Goal: Information Seeking & Learning: Learn about a topic

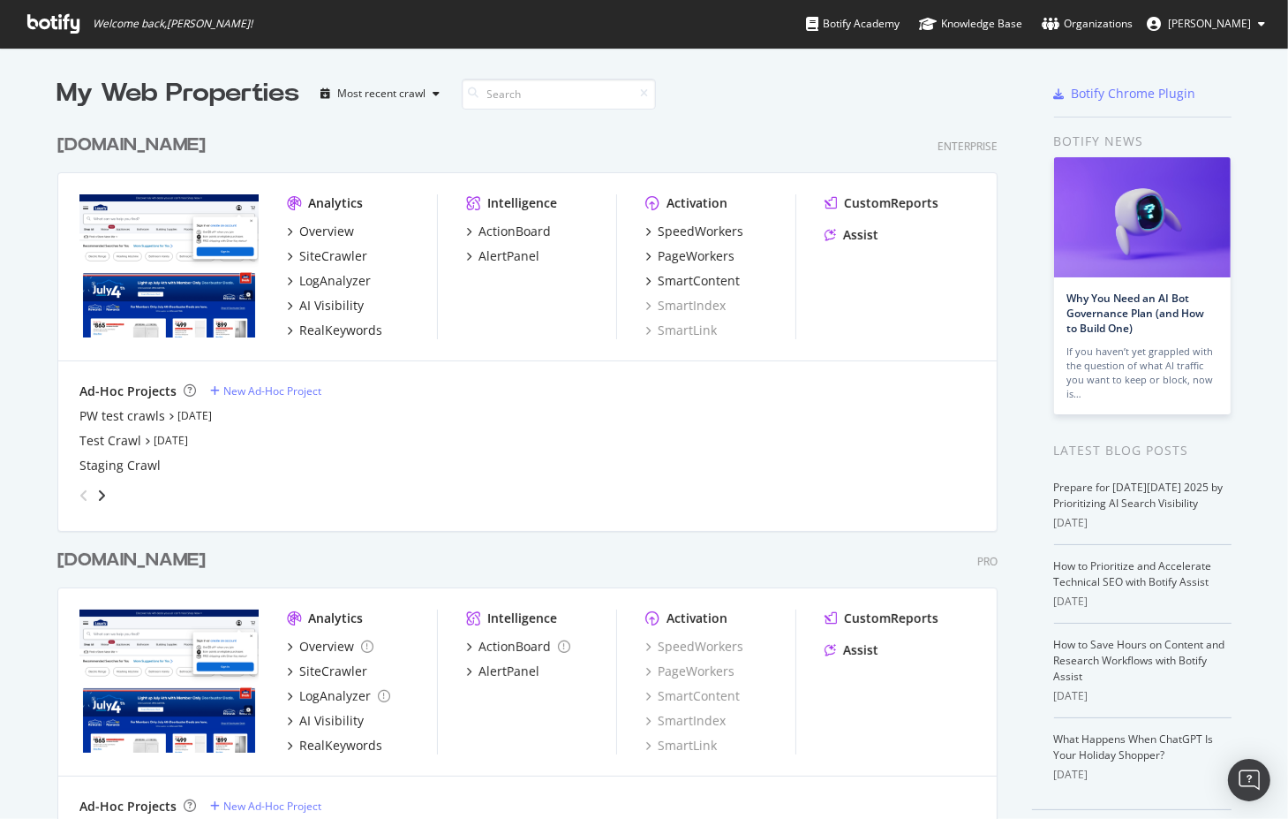
scroll to position [805, 1261]
click at [193, 561] on div "[DOMAIN_NAME]" at bounding box center [131, 561] width 148 height 26
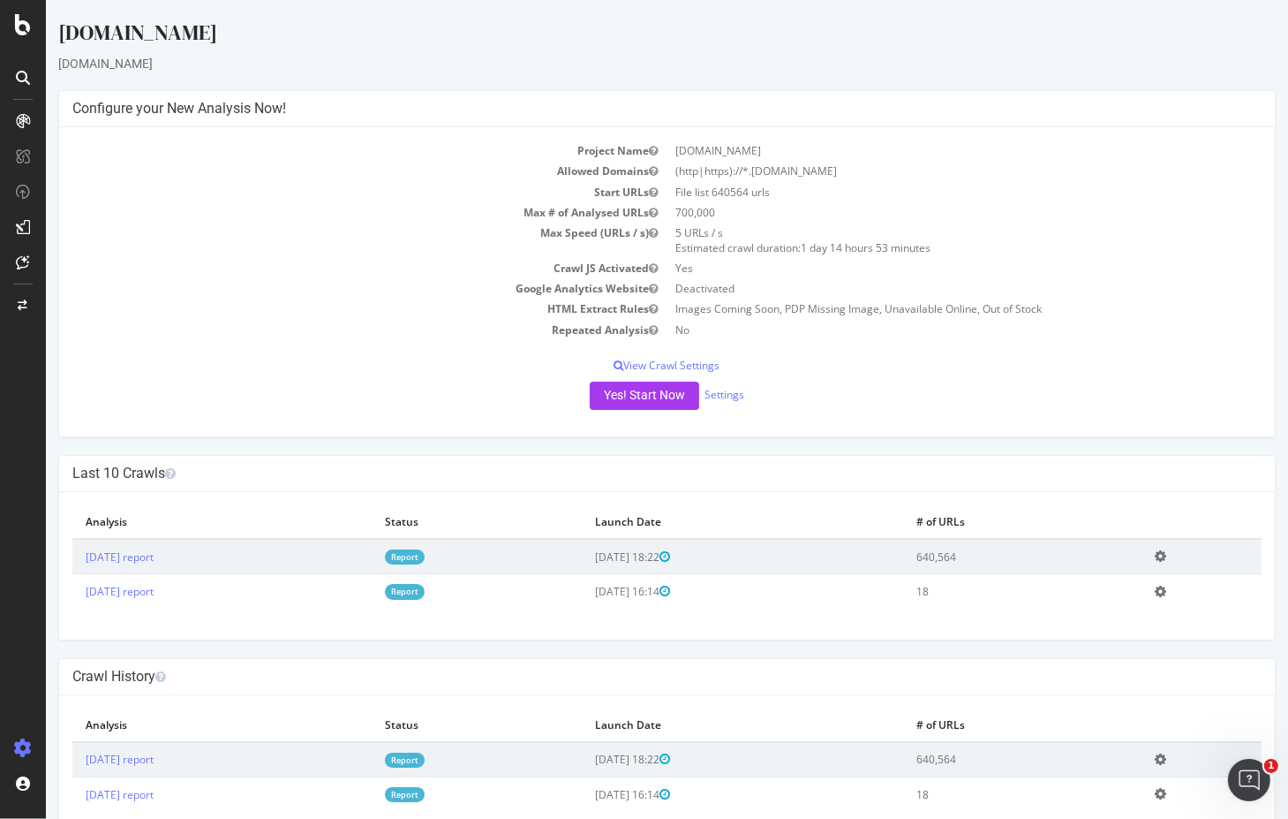
drag, startPoint x: 1008, startPoint y: 55, endPoint x: 933, endPoint y: 73, distance: 77.3
click at [1008, 55] on div "[DOMAIN_NAME]" at bounding box center [667, 64] width 1218 height 18
click at [104, 289] on div "RealKeywords" at bounding box center [104, 291] width 79 height 18
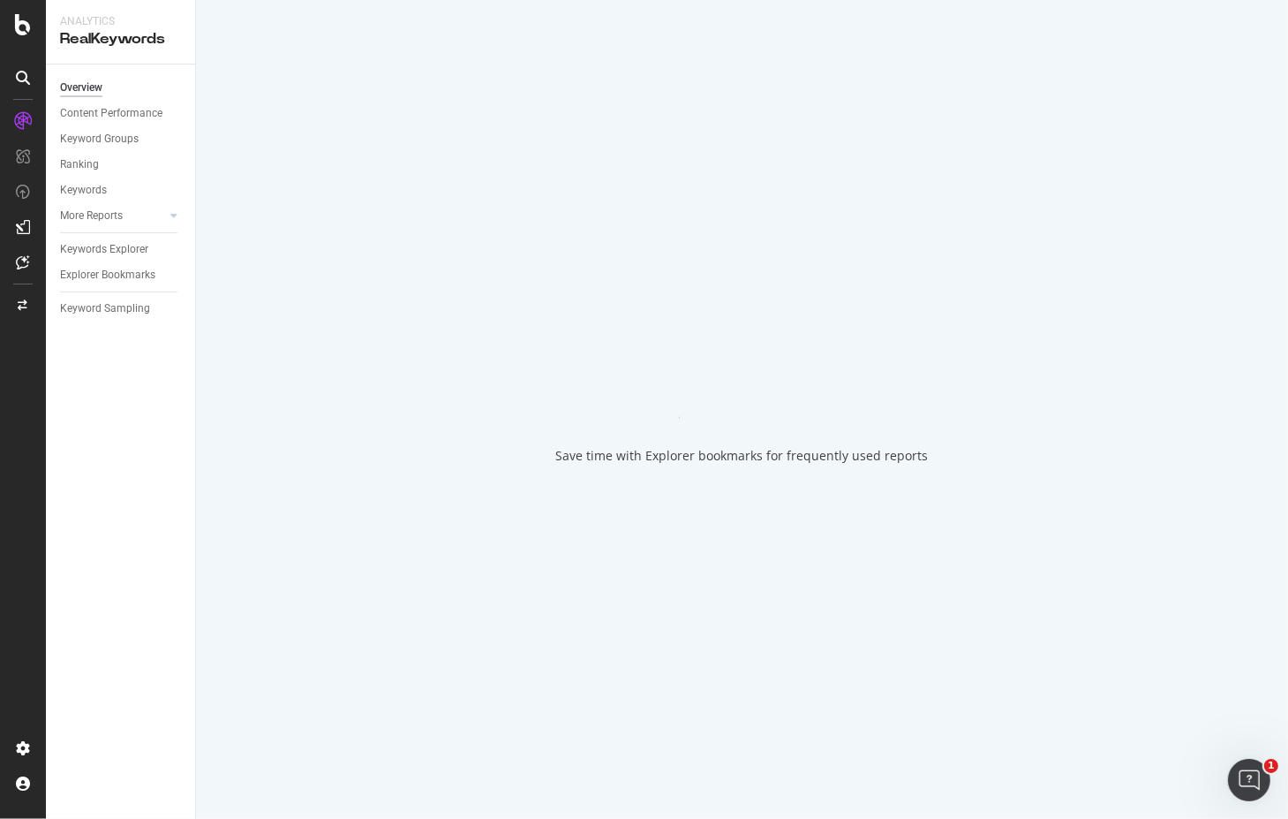
click at [117, 271] on div "Explorer Bookmarks" at bounding box center [107, 275] width 95 height 19
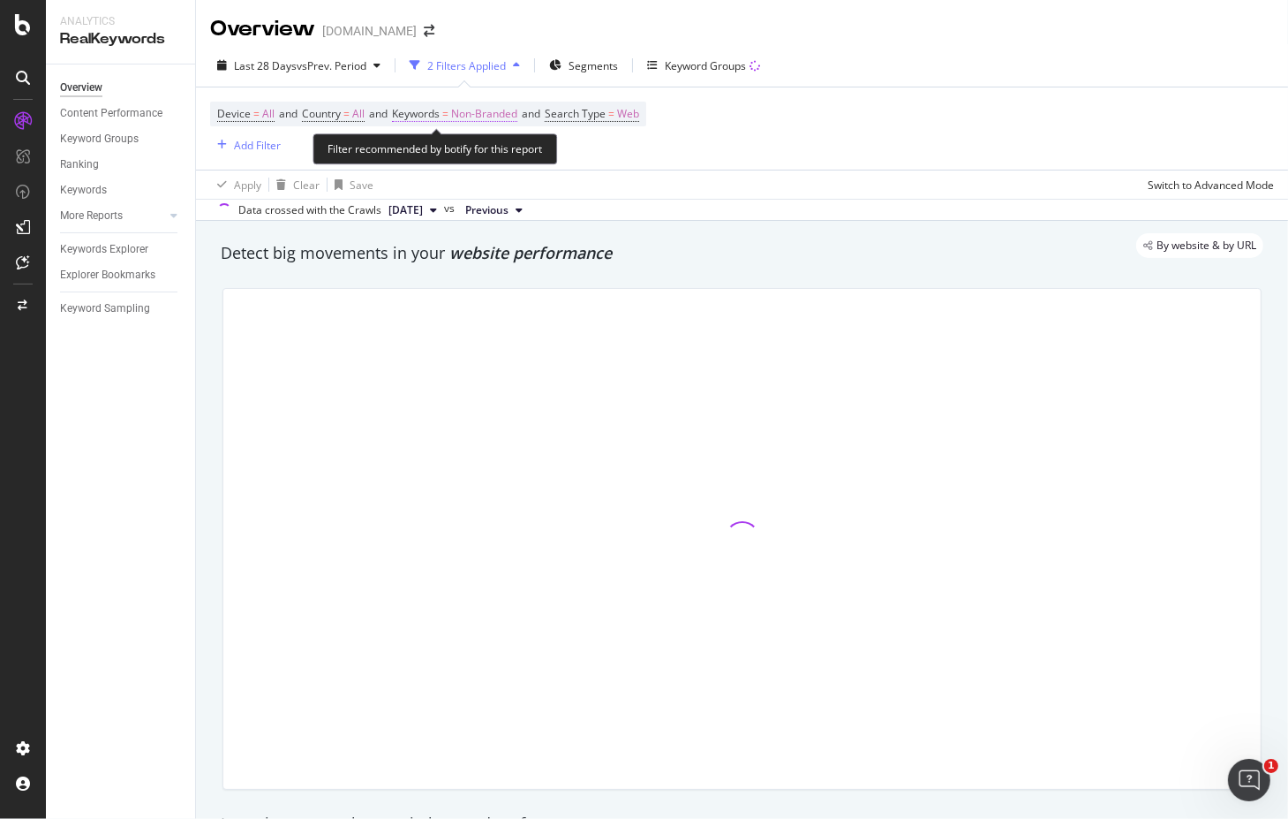
click at [440, 111] on span "Keywords" at bounding box center [416, 113] width 48 height 15
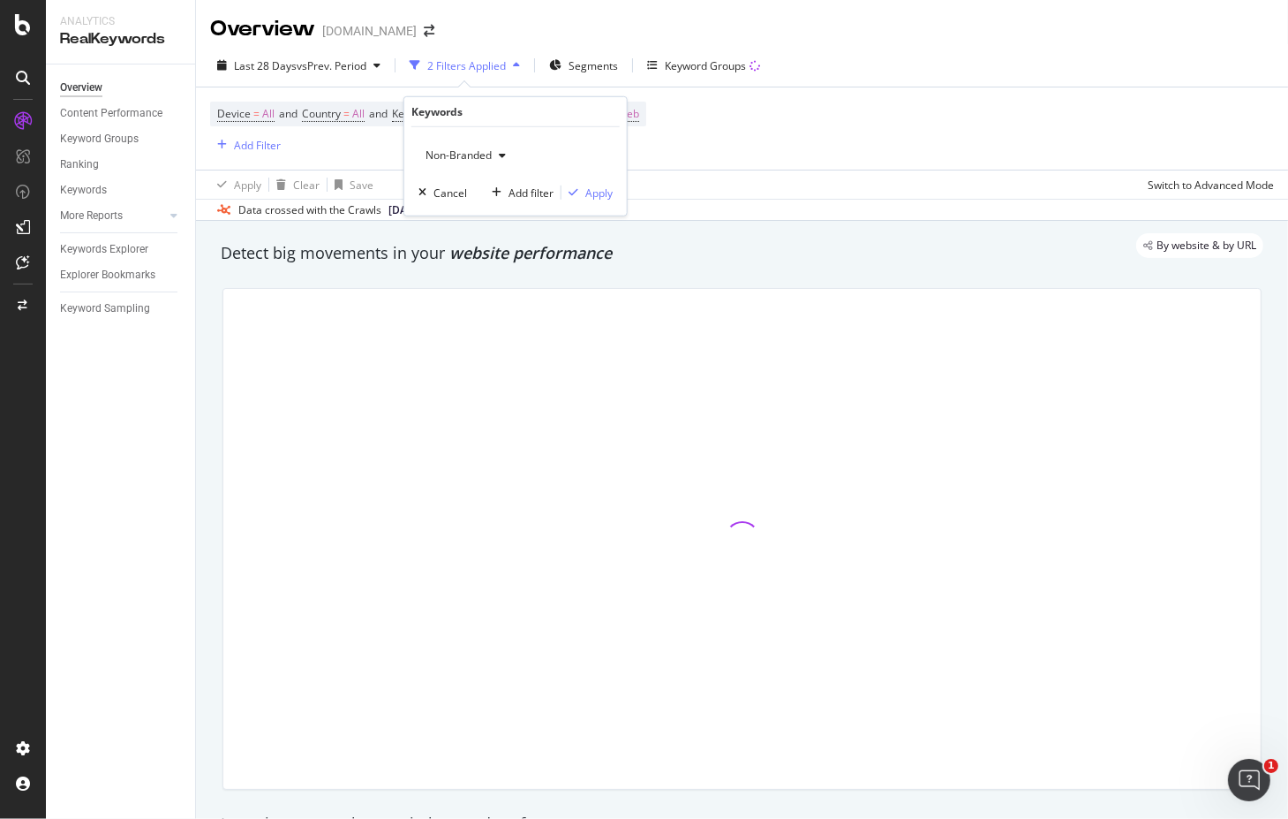
click at [478, 156] on span "Non-Branded" at bounding box center [455, 154] width 73 height 15
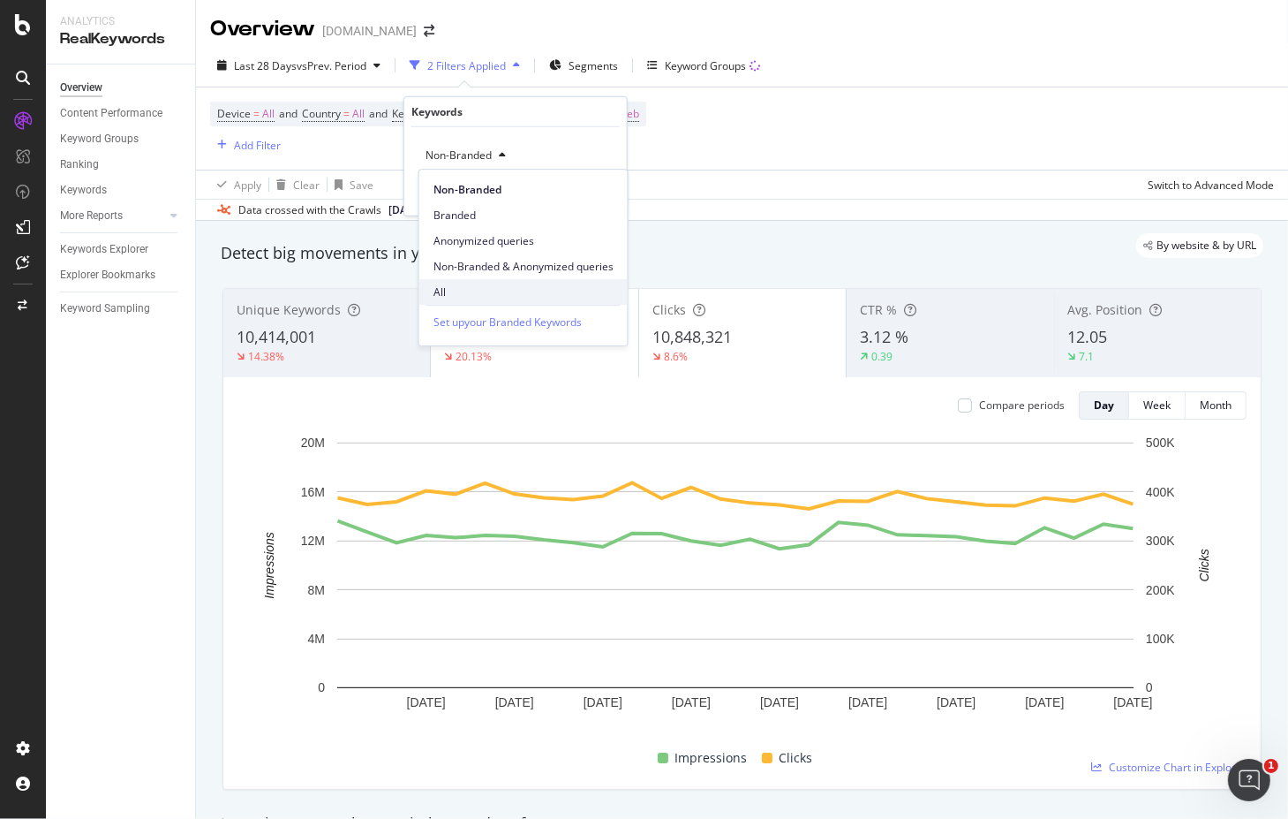
click at [454, 286] on span "All" at bounding box center [524, 292] width 180 height 16
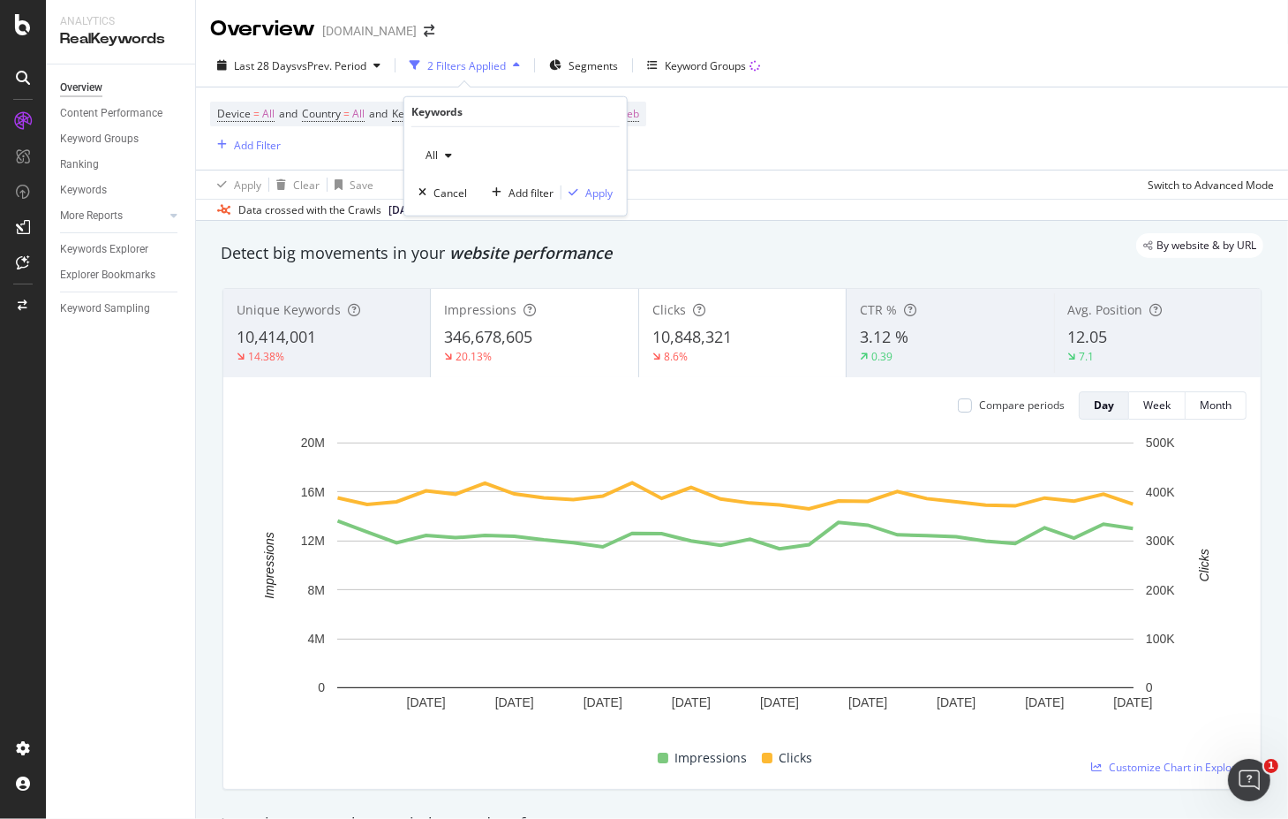
drag, startPoint x: 712, startPoint y: 150, endPoint x: 658, endPoint y: 151, distance: 53.9
click at [710, 151] on div "Device = All and Country = All and Keywords = Non-Branded and Search Type = Web…" at bounding box center [742, 128] width 1064 height 82
click at [131, 268] on div "Explorer Bookmarks" at bounding box center [107, 275] width 95 height 19
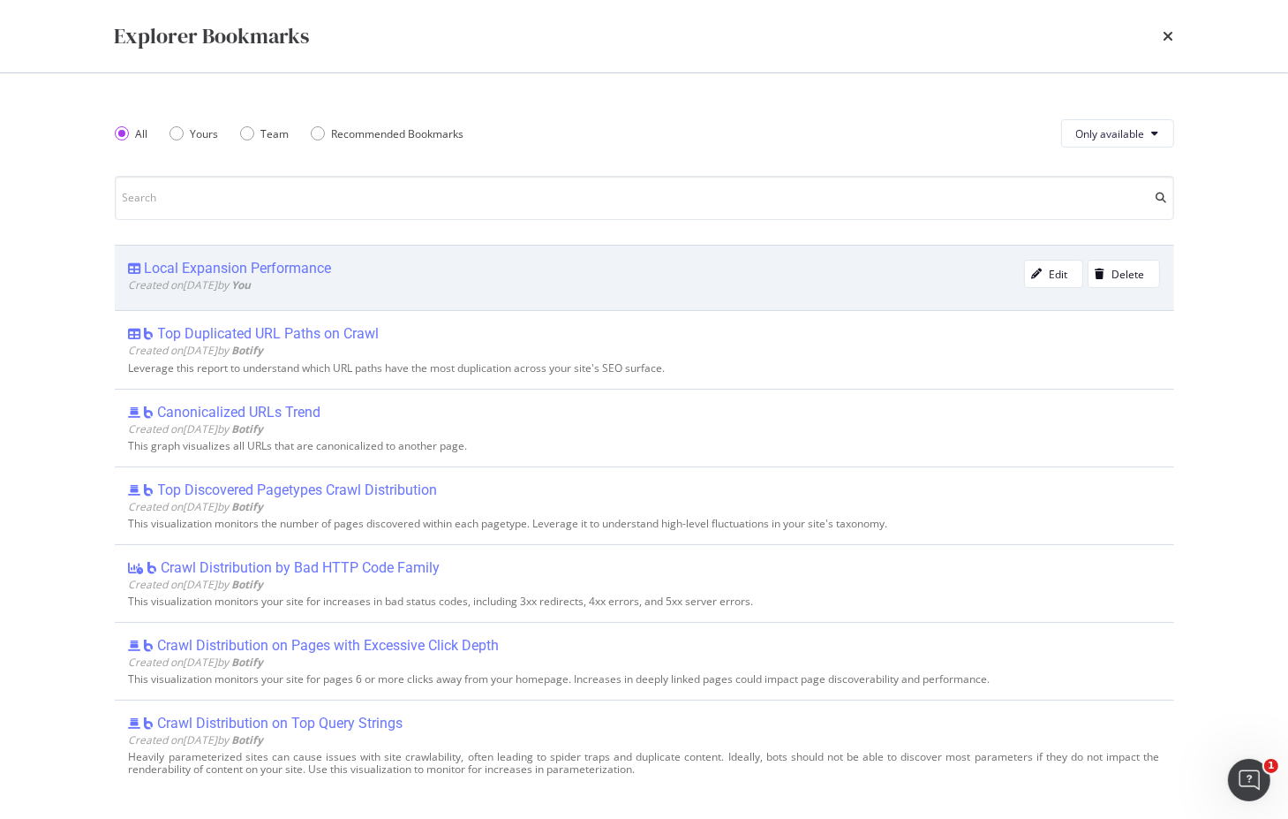
click at [275, 268] on div "Local Expansion Performance" at bounding box center [238, 269] width 187 height 18
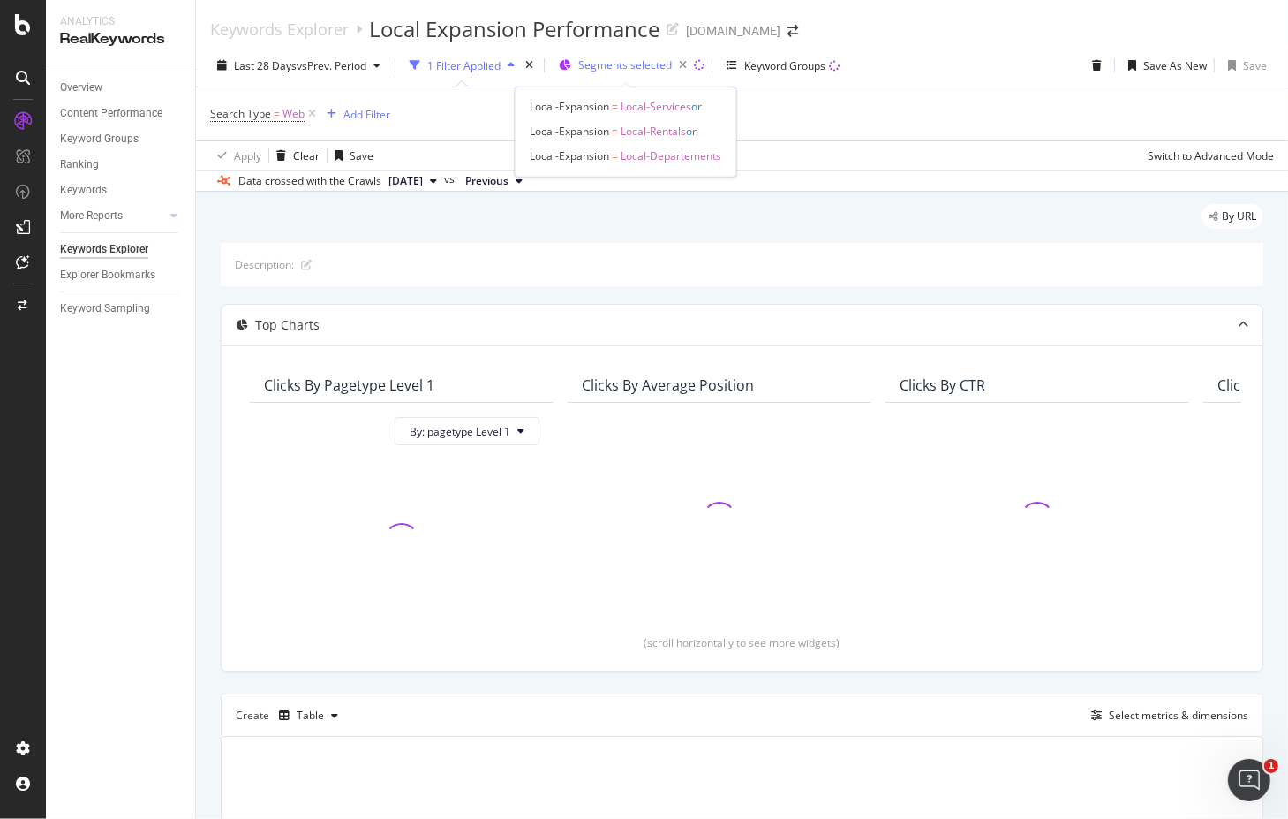
click at [593, 63] on span "Segments selected" at bounding box center [625, 64] width 94 height 15
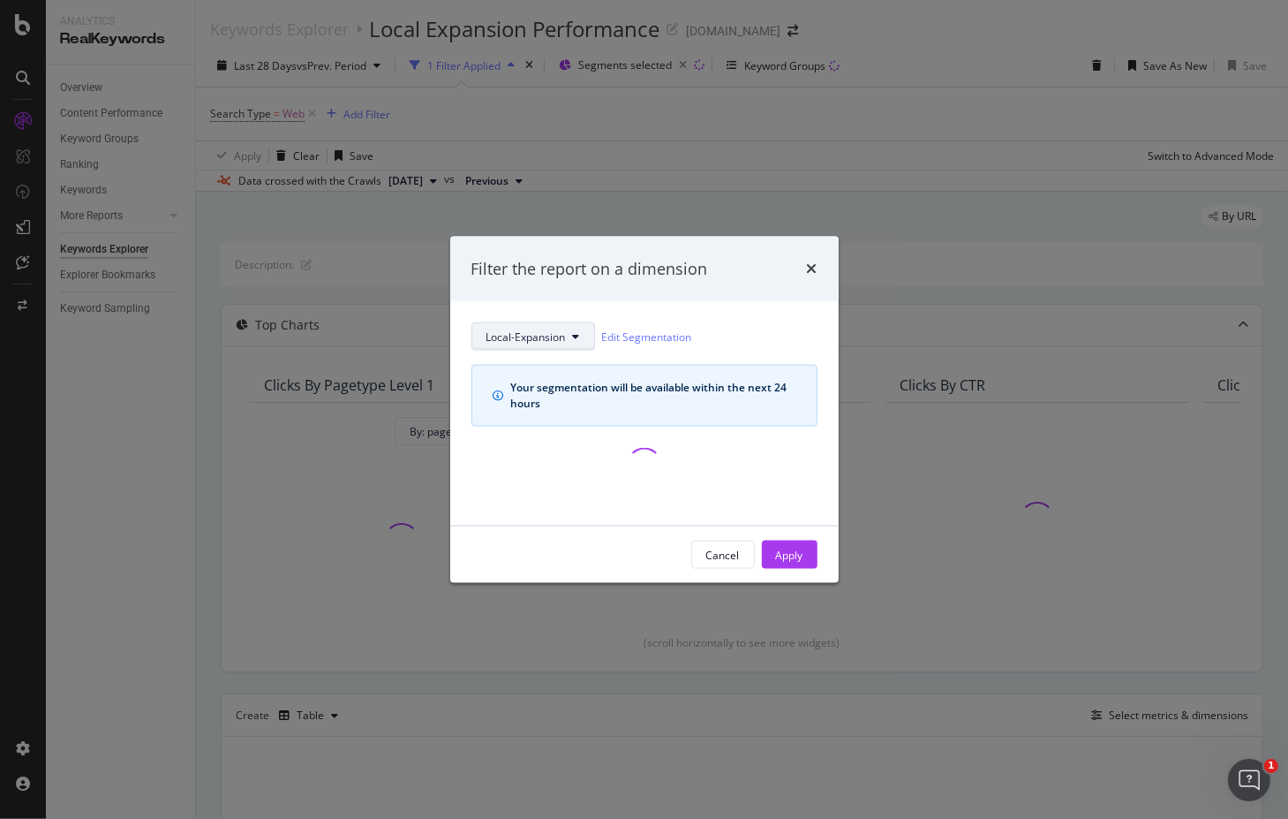
click at [571, 335] on button "Local-Expansion" at bounding box center [534, 336] width 124 height 28
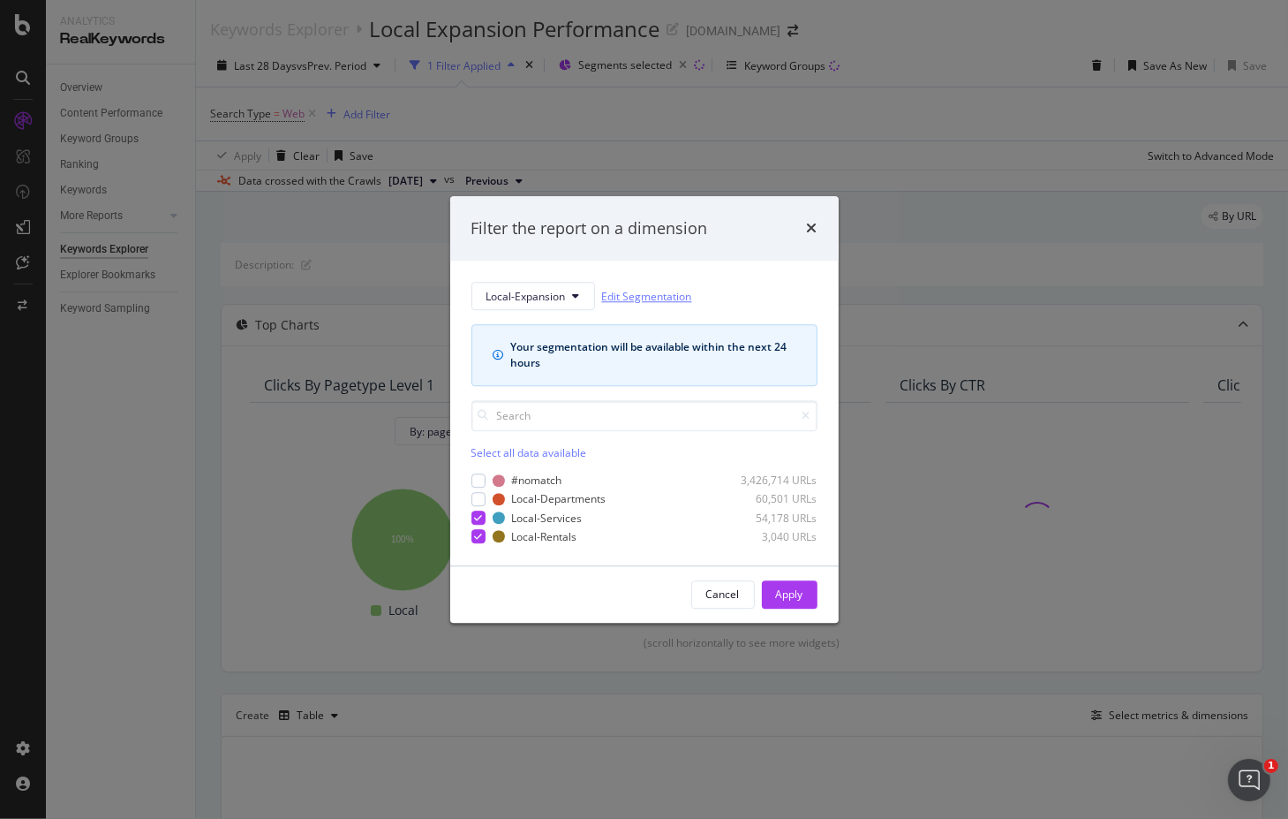
click at [650, 291] on link "Edit Segmentation" at bounding box center [647, 296] width 90 height 19
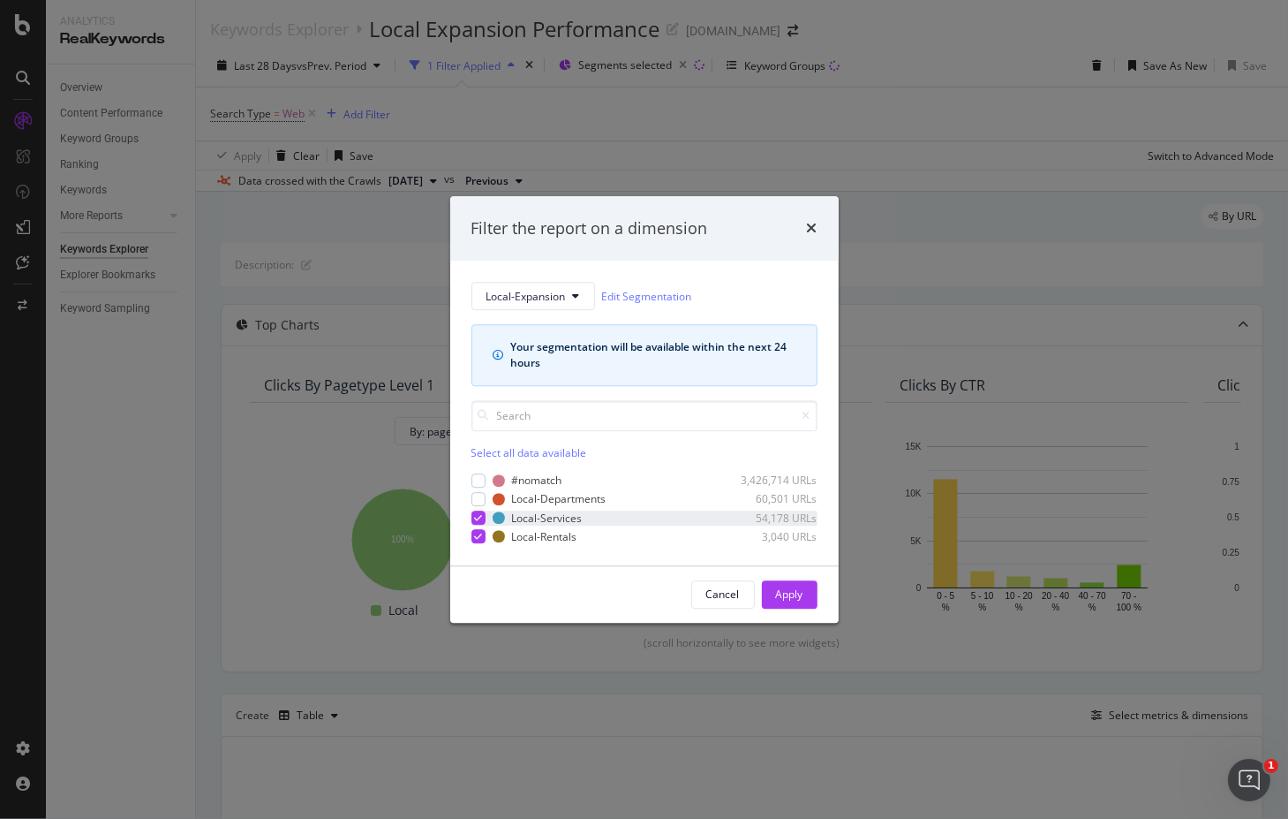
click at [477, 518] on icon "modal" at bounding box center [478, 517] width 8 height 9
click at [791, 593] on div "Apply" at bounding box center [789, 594] width 27 height 15
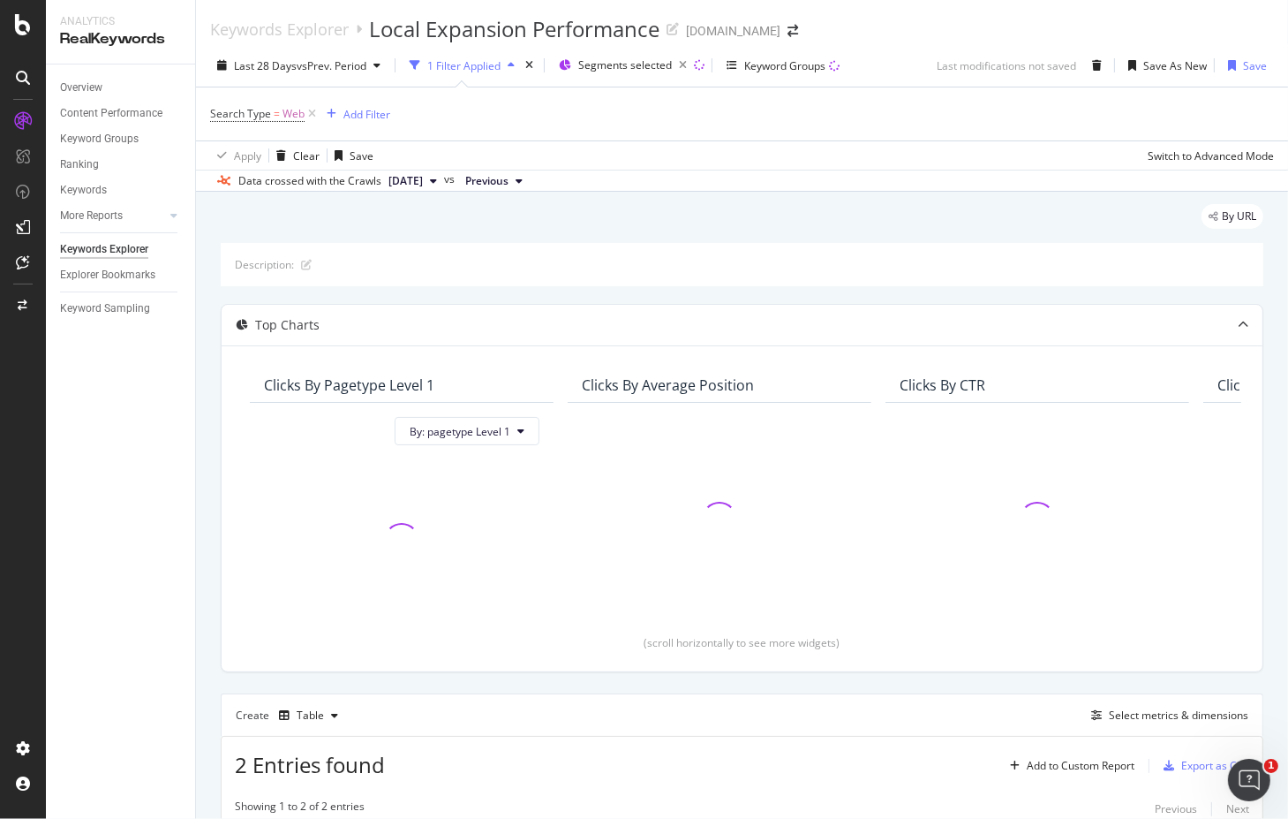
scroll to position [243, 0]
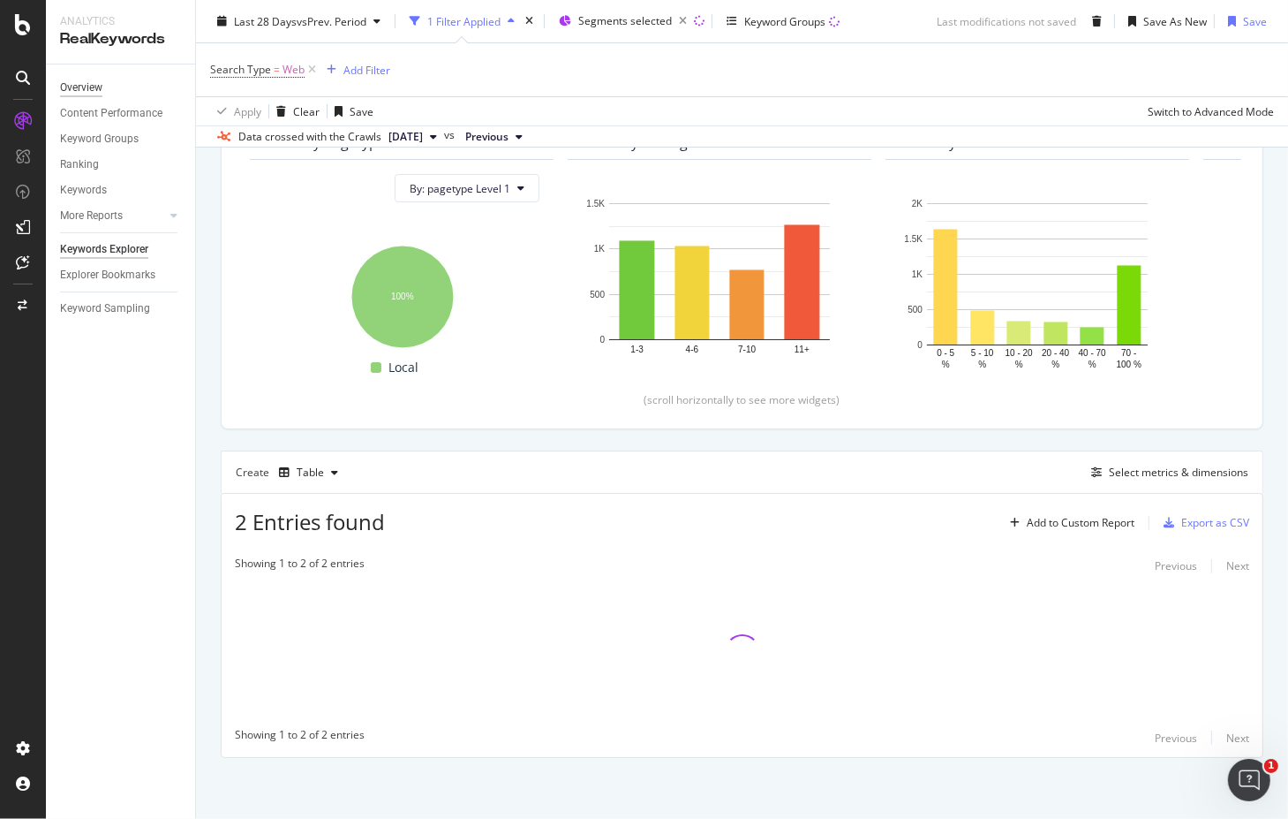
click at [94, 94] on div "Overview" at bounding box center [81, 88] width 42 height 19
click at [84, 88] on div "Overview" at bounding box center [81, 88] width 42 height 19
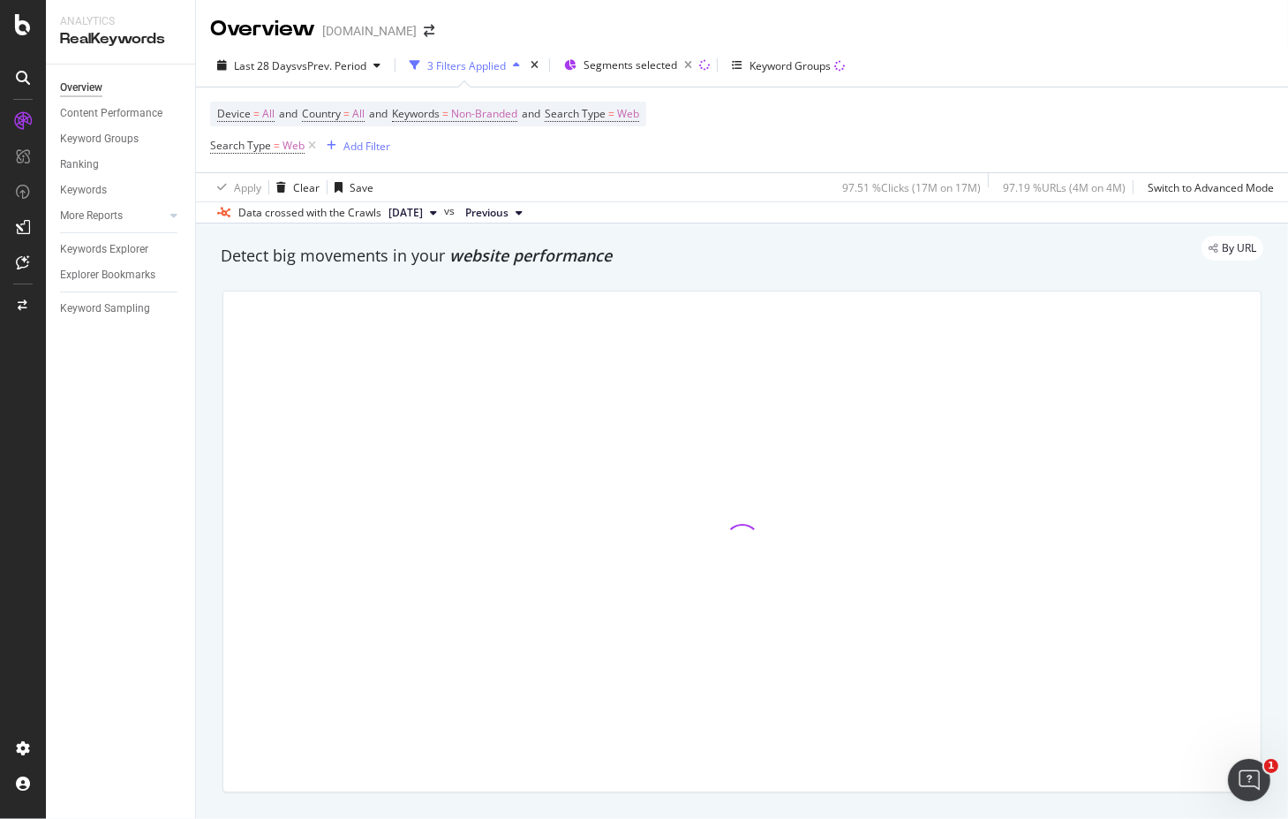
scroll to position [88, 0]
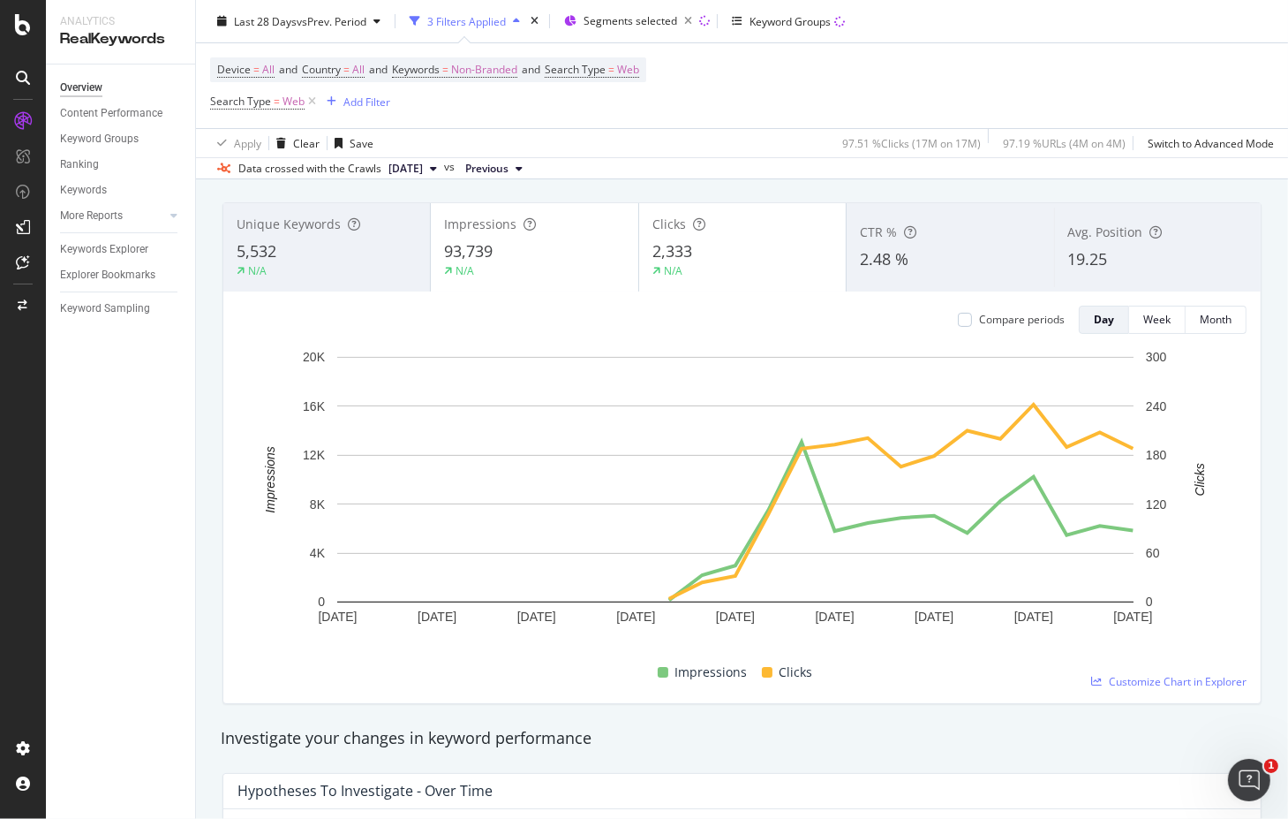
drag, startPoint x: 978, startPoint y: 80, endPoint x: 943, endPoint y: 79, distance: 35.3
click at [978, 80] on div "Device = All and Country = All and Keywords = Non-Branded and Search Type = Web…" at bounding box center [742, 85] width 1064 height 85
